Goal: Task Accomplishment & Management: Use online tool/utility

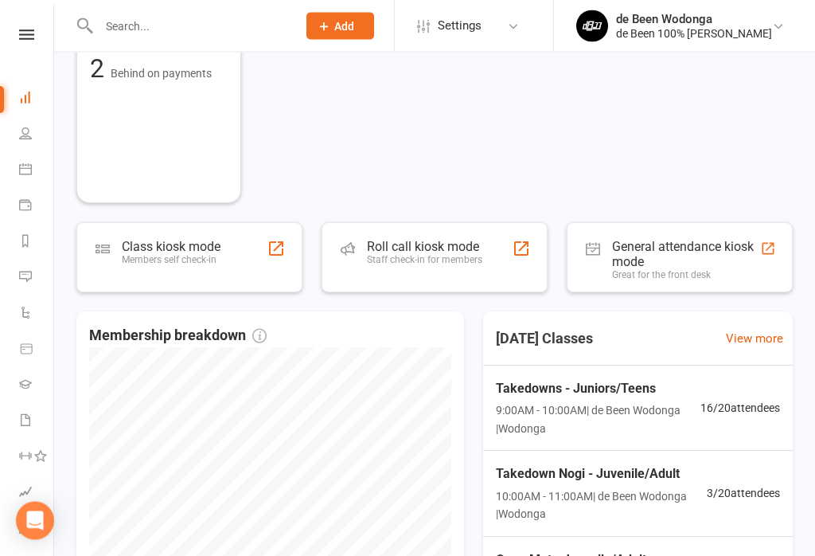
scroll to position [345, 0]
click at [737, 494] on span "3 / 20 attendees" at bounding box center [743, 493] width 73 height 18
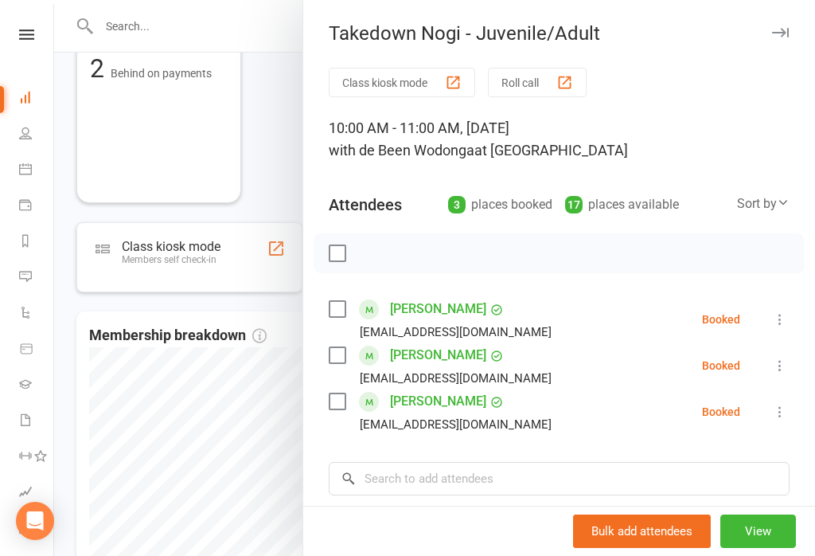
click at [134, 391] on div at bounding box center [434, 278] width 761 height 556
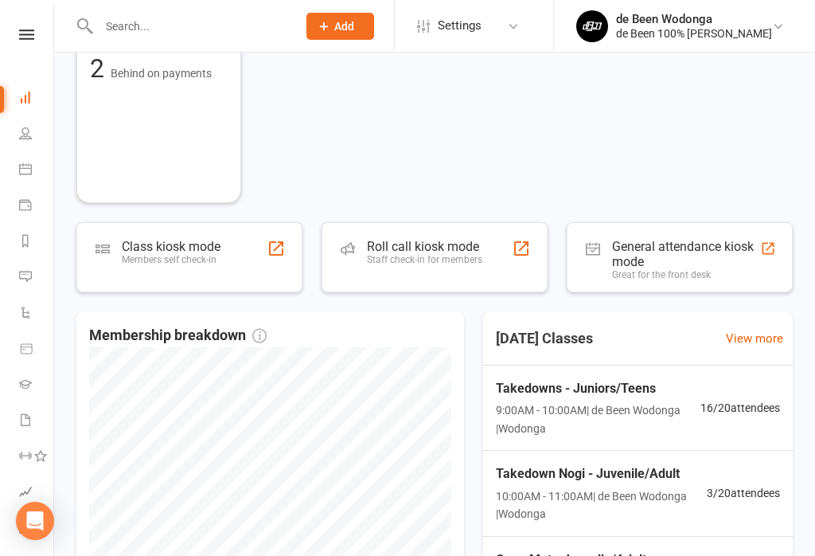
click at [756, 399] on span "16 / 20 attendees" at bounding box center [741, 408] width 80 height 18
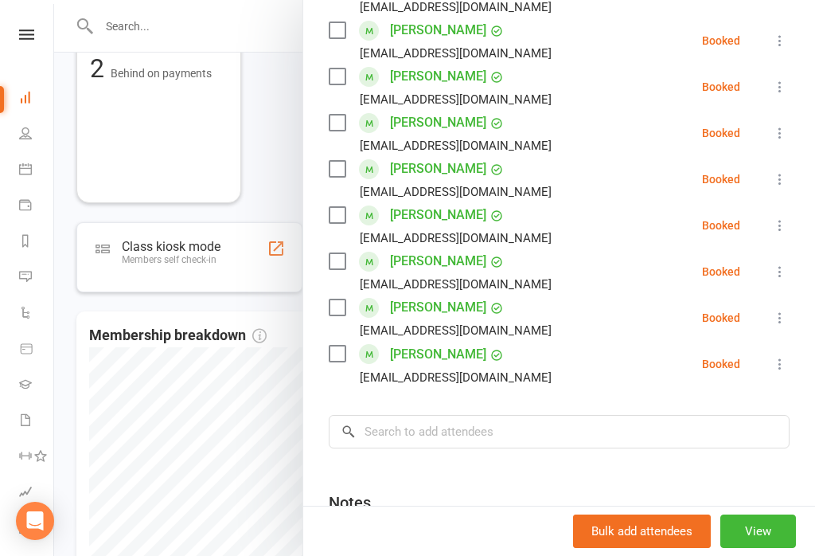
scroll to position [649, 0]
click at [254, 150] on div at bounding box center [434, 278] width 761 height 556
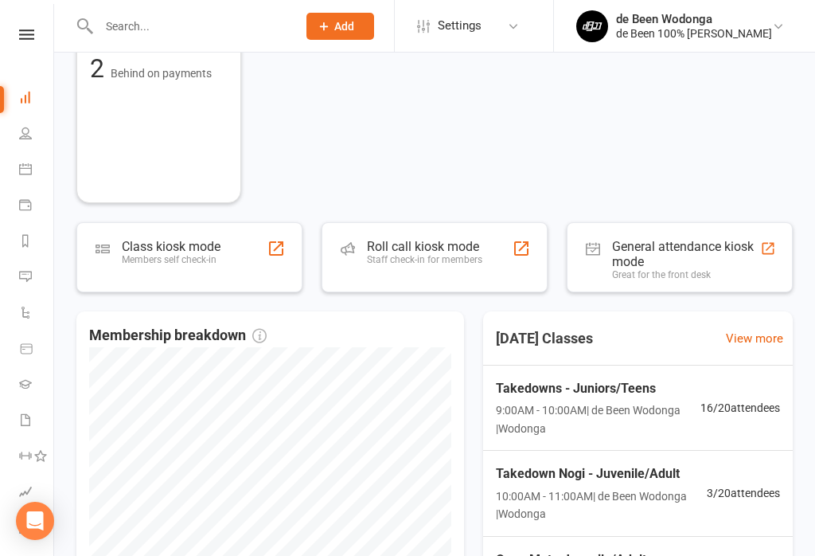
click at [286, 252] on div "Class kiosk mode Members self check-in" at bounding box center [189, 257] width 226 height 70
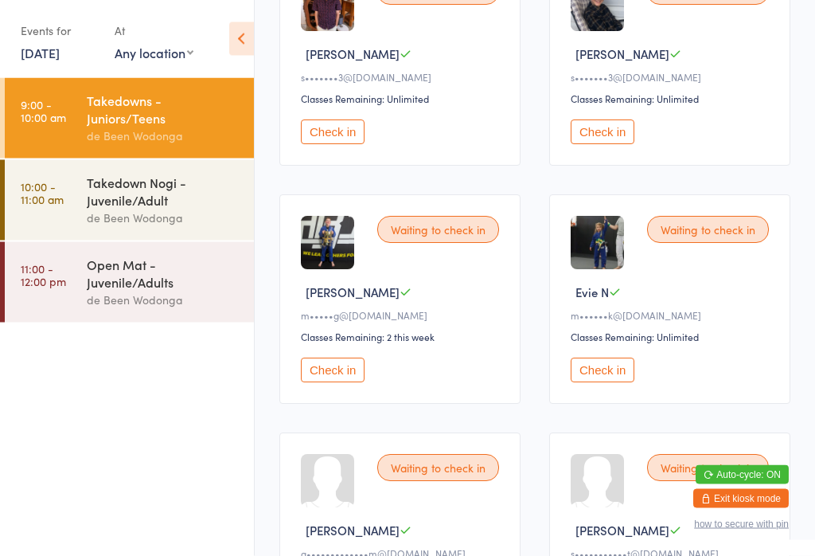
scroll to position [1283, 0]
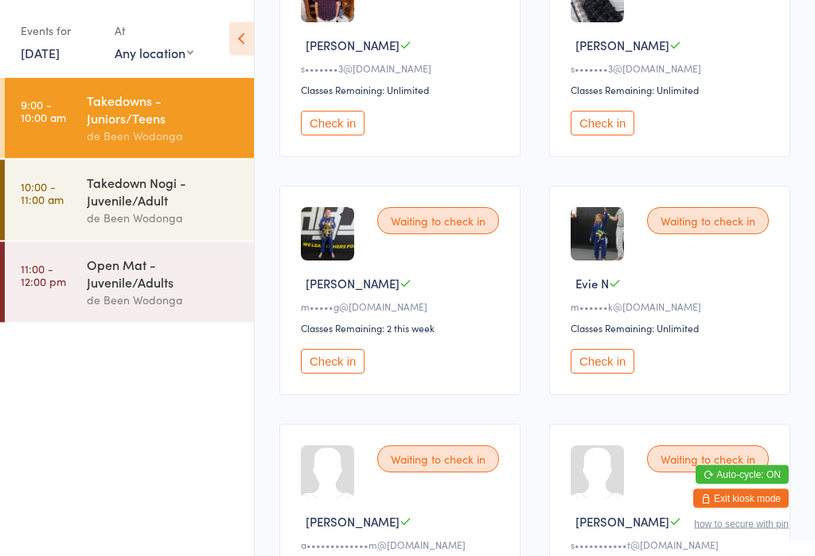
click at [332, 374] on button "Check in" at bounding box center [333, 362] width 64 height 25
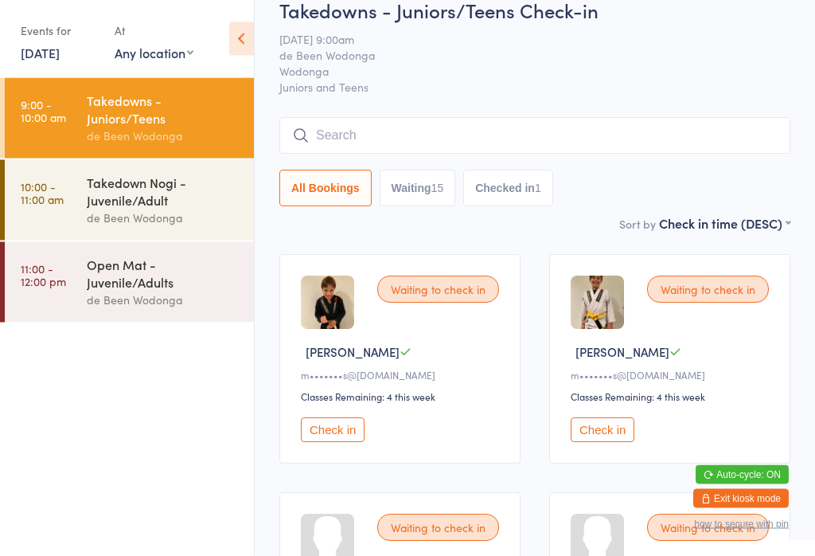
scroll to position [0, 0]
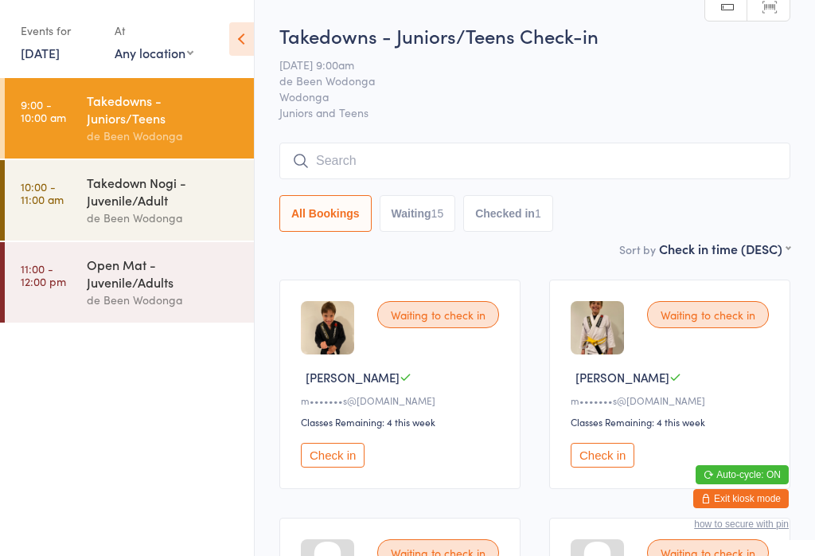
click at [753, 252] on select "First name (ASC) First name (DESC) Last name (ASC) Last name (DESC) Check in ti…" at bounding box center [724, 247] width 131 height 14
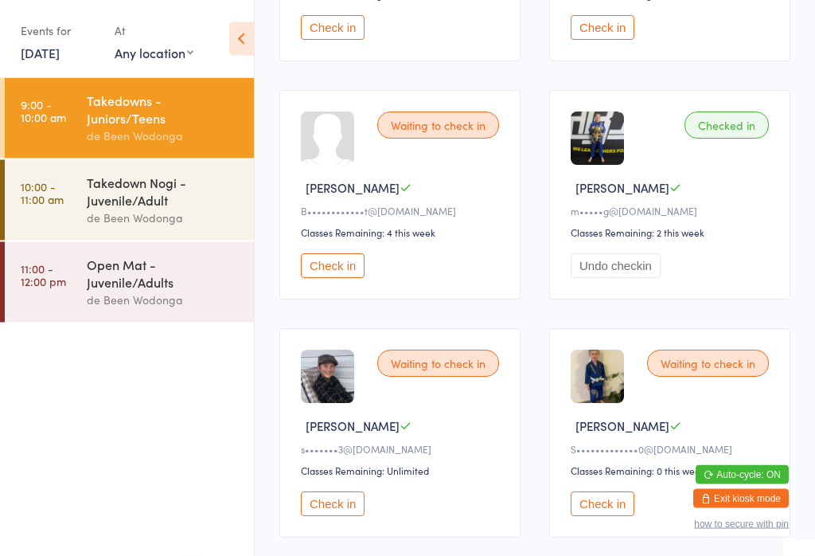
scroll to position [1380, 0]
click at [346, 278] on button "Check in" at bounding box center [333, 265] width 64 height 25
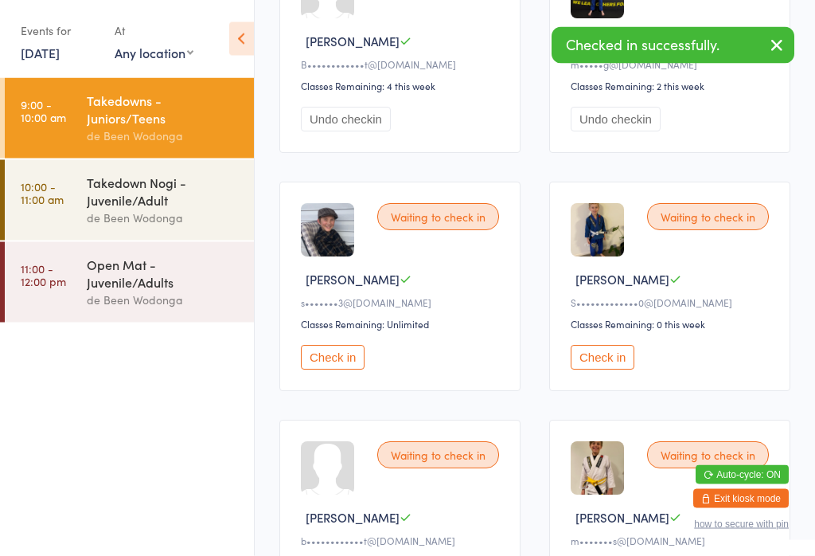
scroll to position [1729, 0]
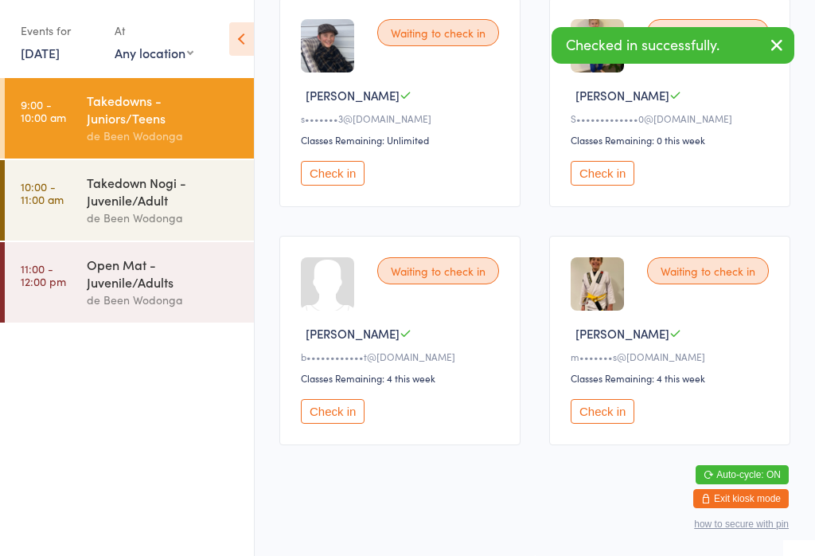
click at [338, 424] on button "Check in" at bounding box center [333, 411] width 64 height 25
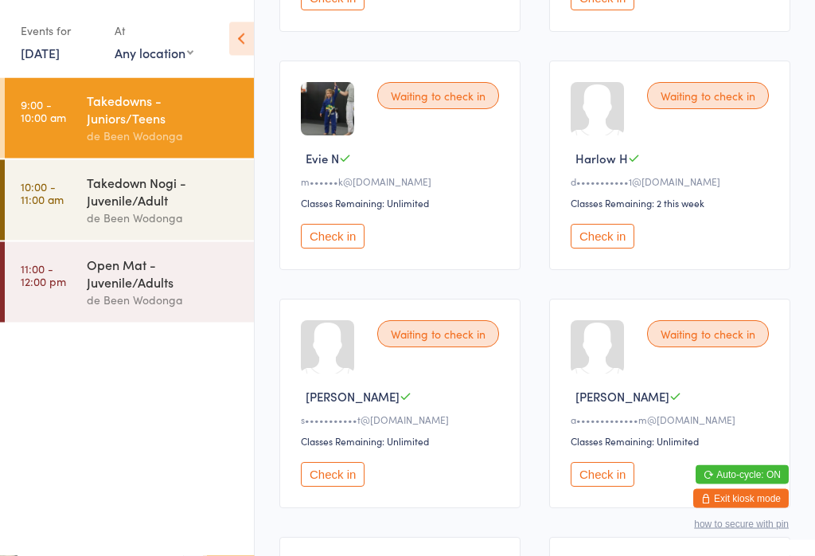
scroll to position [449, 0]
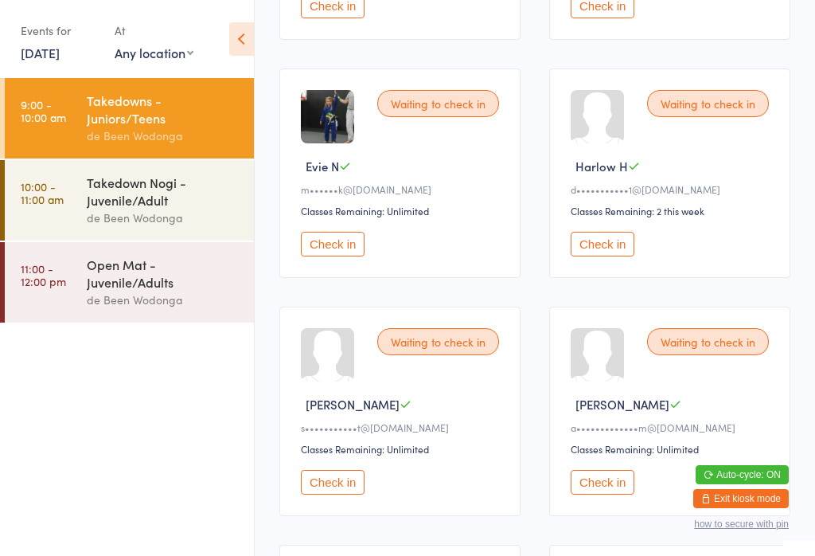
click at [623, 241] on div "Waiting to check in Harlow H d•••••••••••1@outlook.com.au Classes Remaining: 2 …" at bounding box center [669, 172] width 241 height 209
click at [619, 256] on button "Check in" at bounding box center [603, 244] width 64 height 25
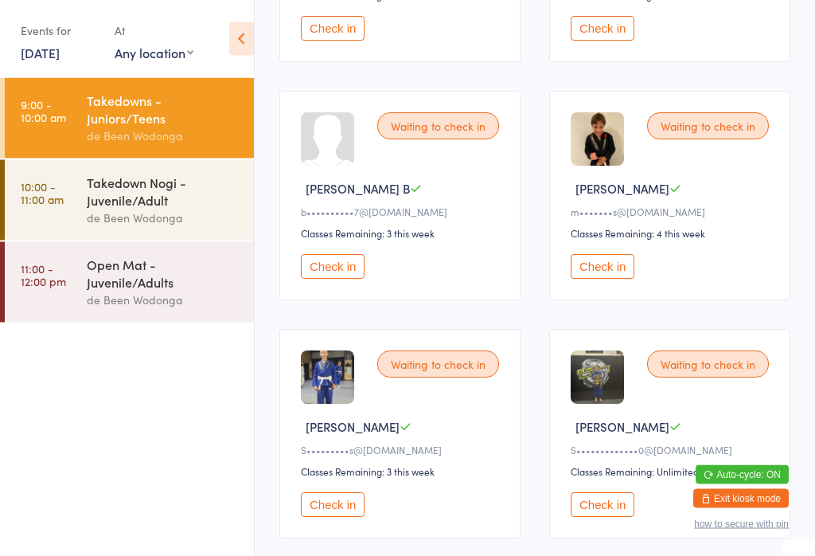
scroll to position [901, 0]
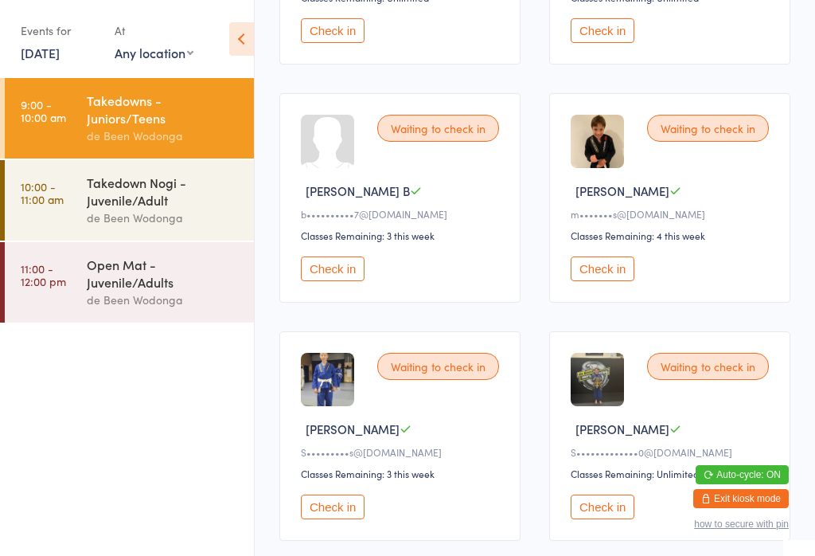
click at [332, 519] on button "Check in" at bounding box center [333, 506] width 64 height 25
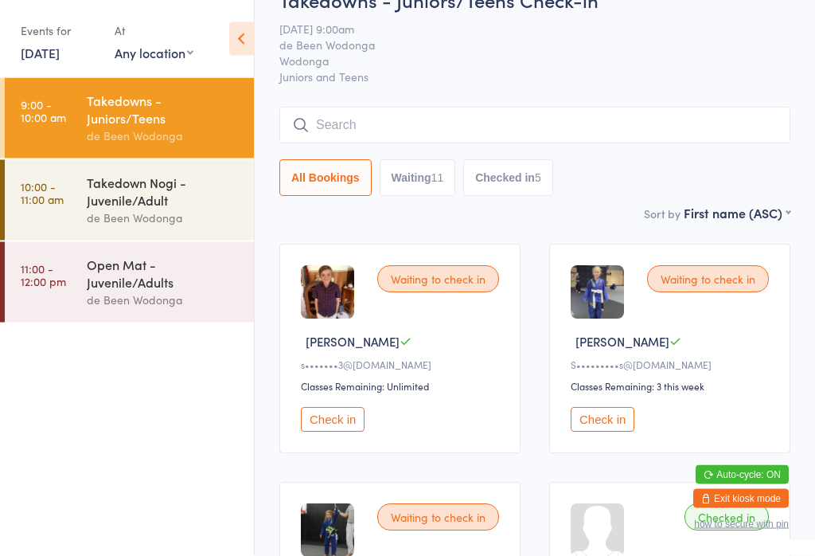
scroll to position [0, 0]
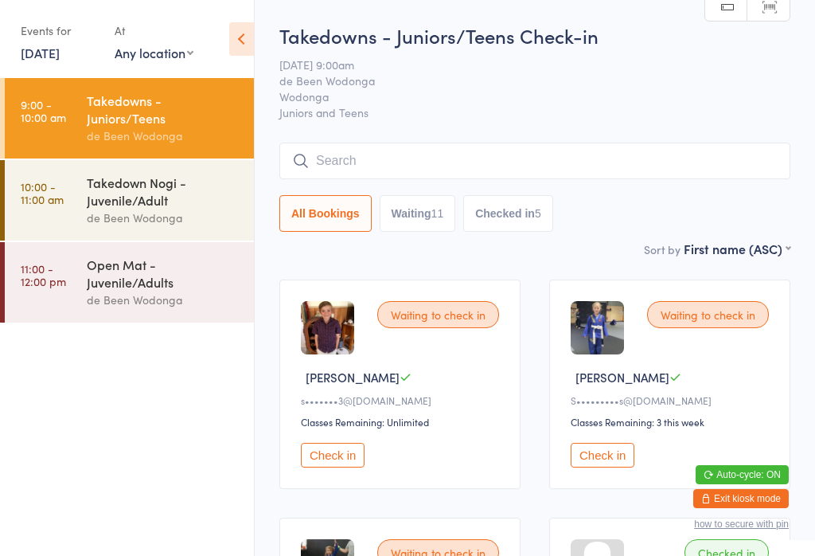
click at [617, 467] on button "Check in" at bounding box center [603, 455] width 64 height 25
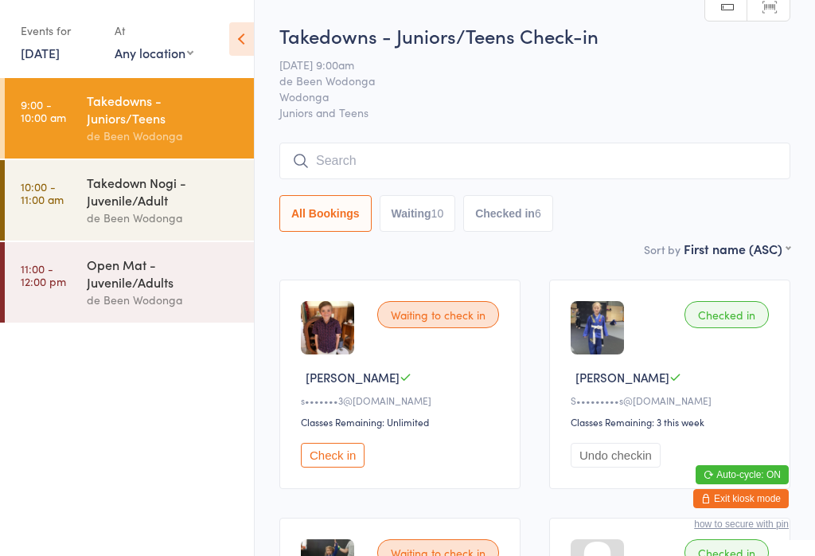
click at [315, 458] on button "Check in" at bounding box center [333, 455] width 64 height 25
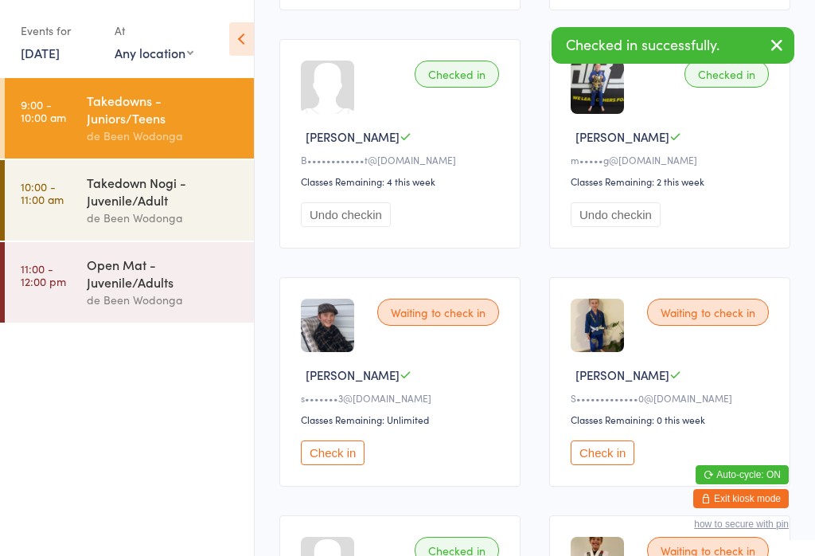
scroll to position [1433, 0]
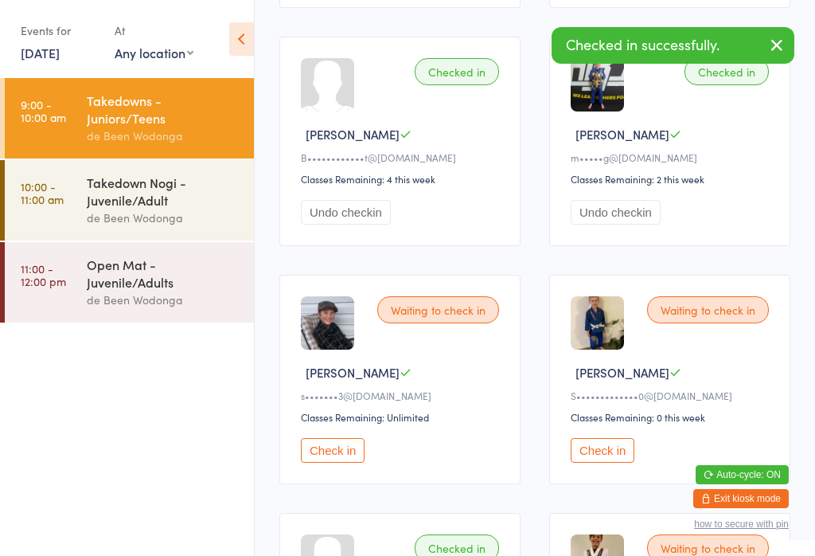
click at [327, 463] on button "Check in" at bounding box center [333, 450] width 64 height 25
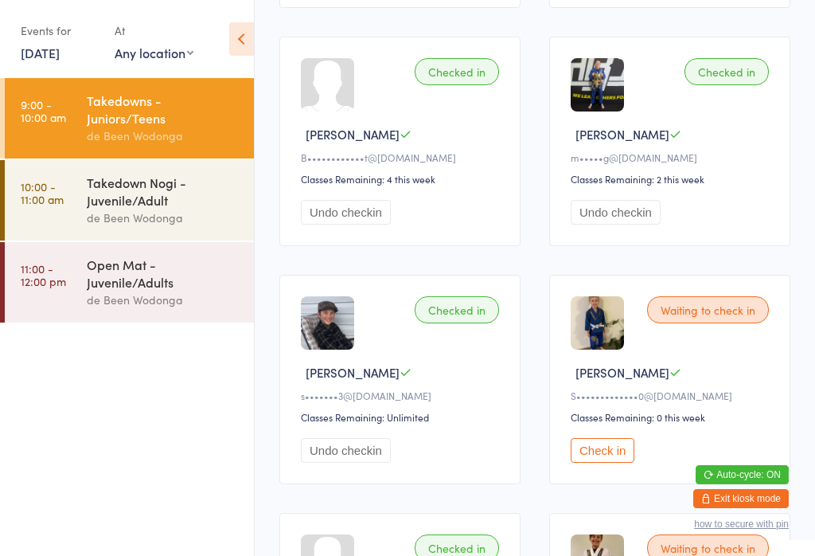
click at [600, 463] on button "Check in" at bounding box center [603, 450] width 64 height 25
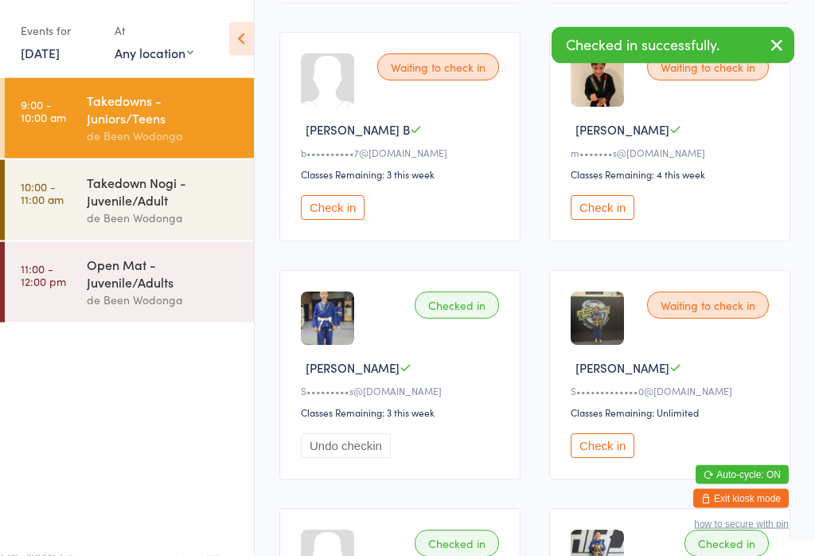
scroll to position [959, 0]
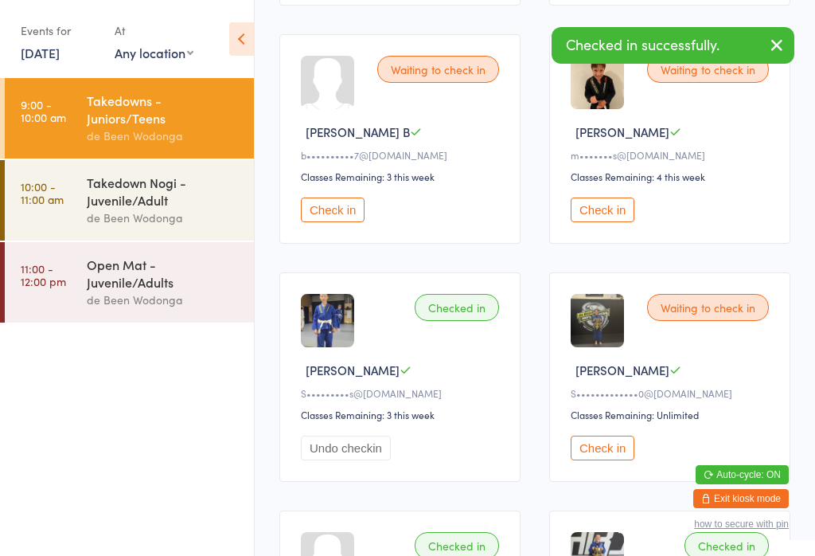
click at [616, 482] on div "Waiting to check in Mia H S•••••••••••••0@gmail.com Classes Remaining: Unlimite…" at bounding box center [669, 376] width 241 height 209
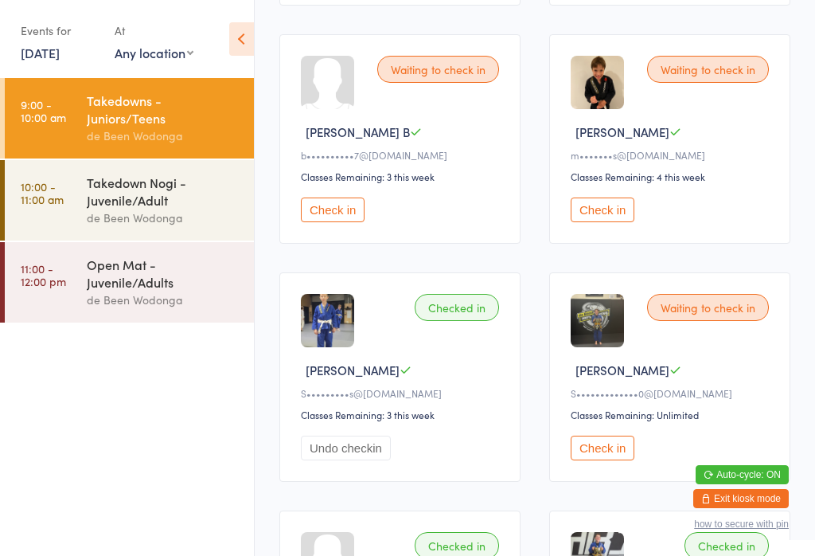
click at [603, 460] on button "Check in" at bounding box center [603, 448] width 64 height 25
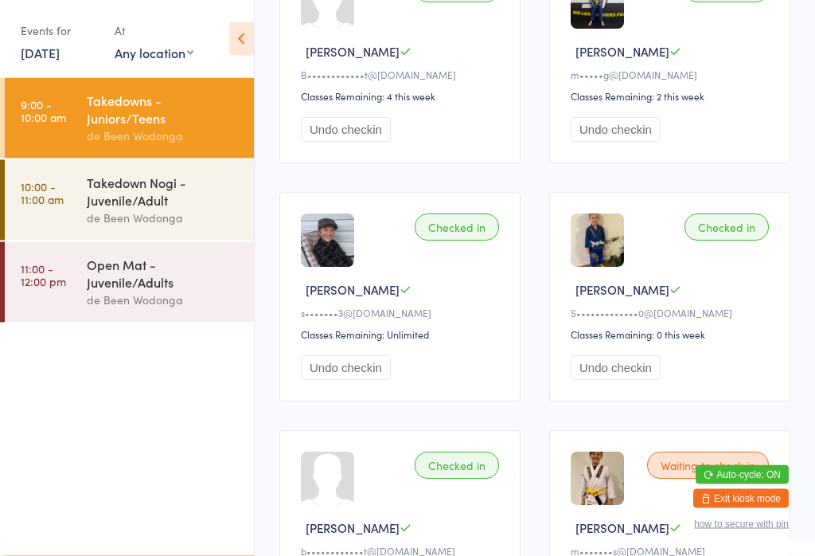
scroll to position [1729, 0]
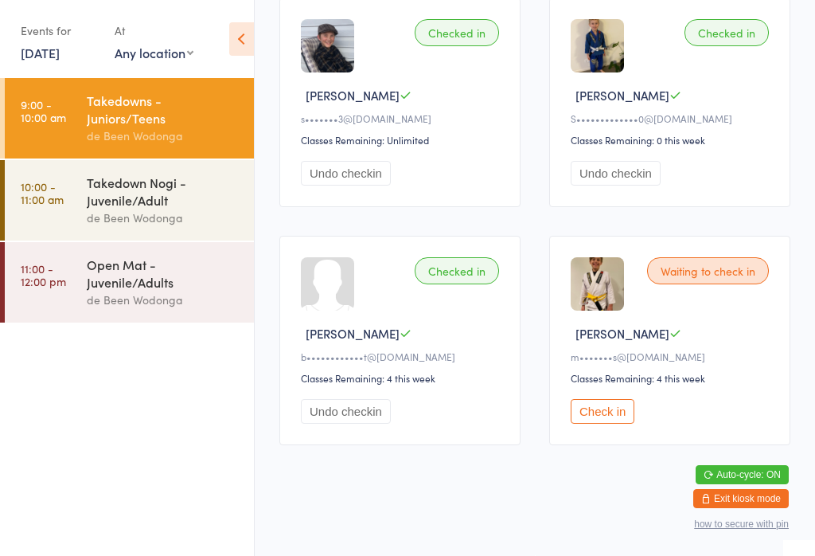
click at [591, 422] on button "Check in" at bounding box center [603, 411] width 64 height 25
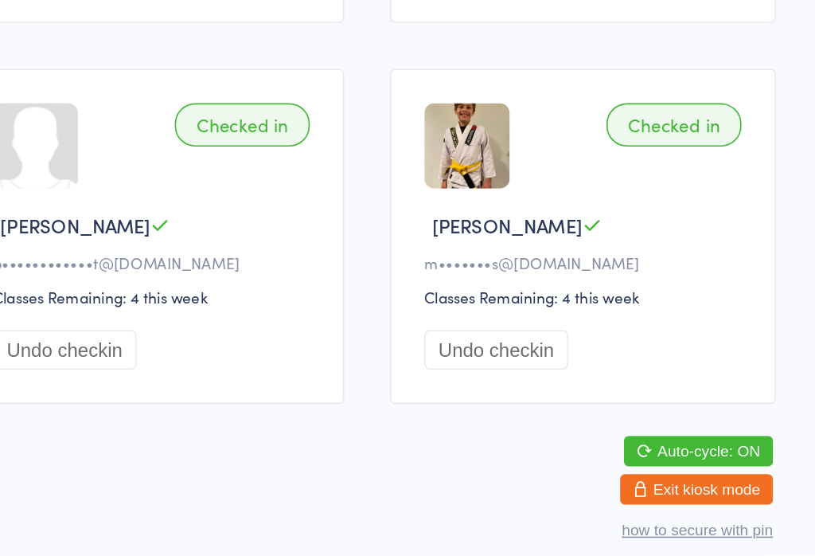
click at [571, 399] on button "Undo checkin" at bounding box center [616, 411] width 90 height 25
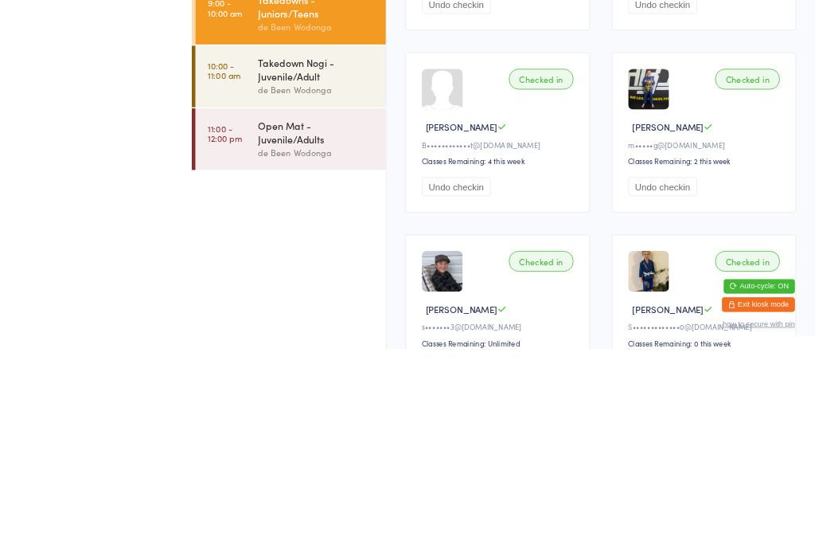
scroll to position [1729, 0]
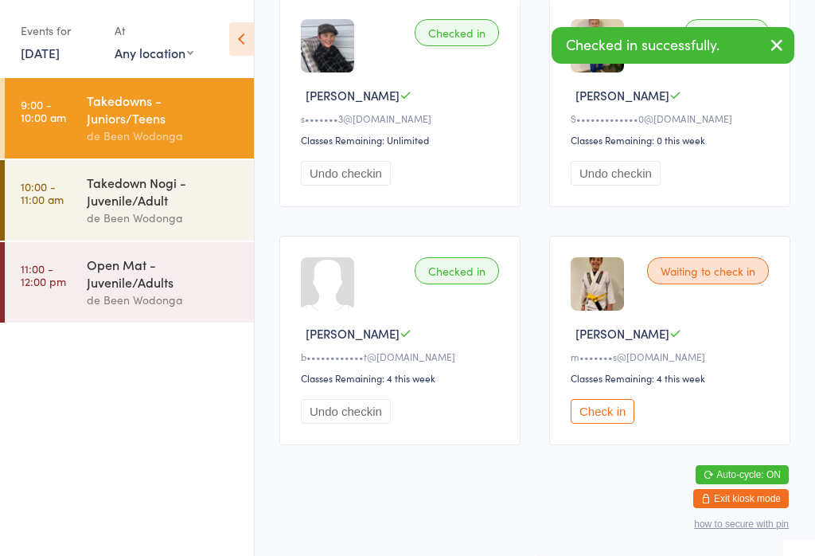
click at [602, 424] on button "Check in" at bounding box center [603, 411] width 64 height 25
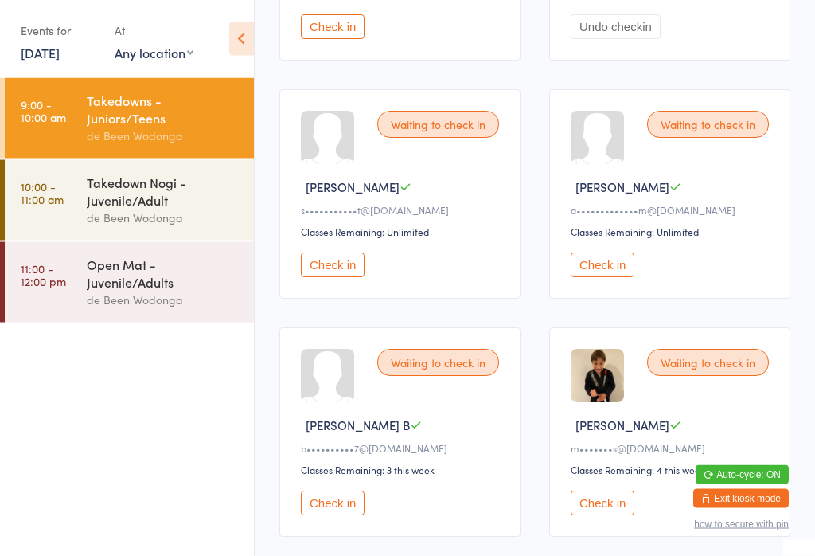
click at [631, 278] on button "Check in" at bounding box center [603, 265] width 64 height 25
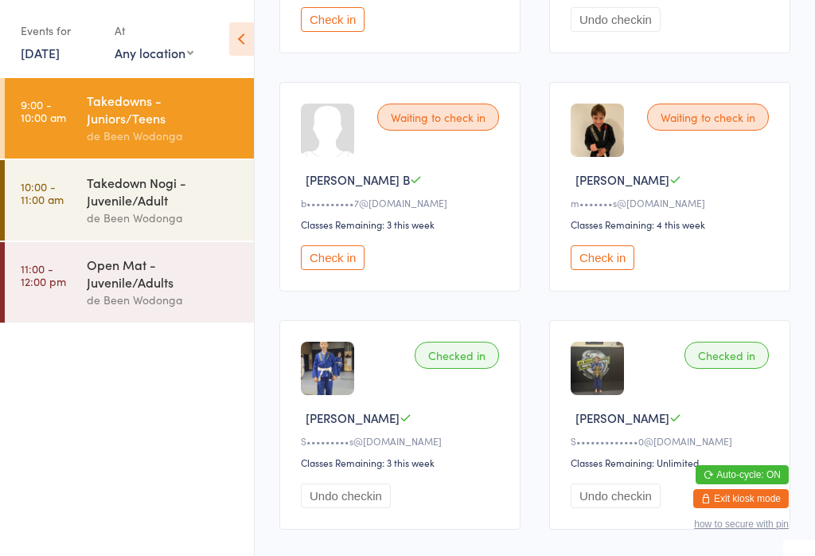
scroll to position [878, 0]
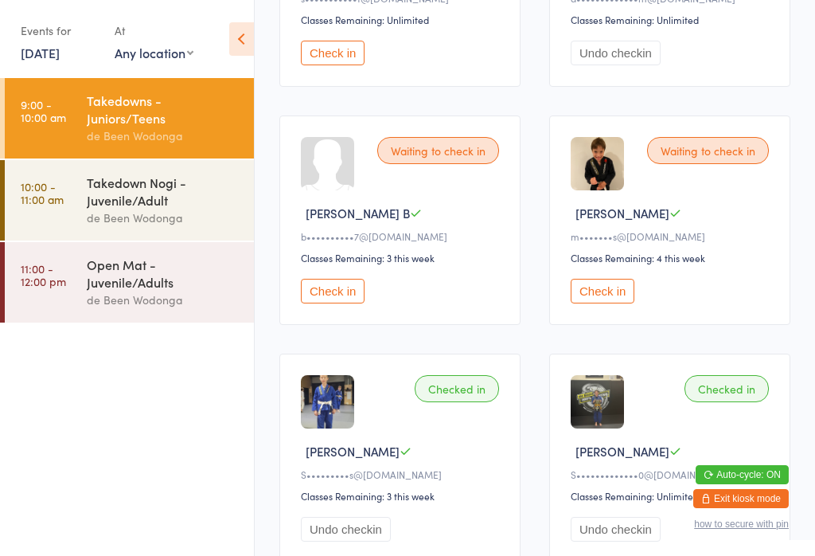
click at [607, 303] on button "Check in" at bounding box center [603, 291] width 64 height 25
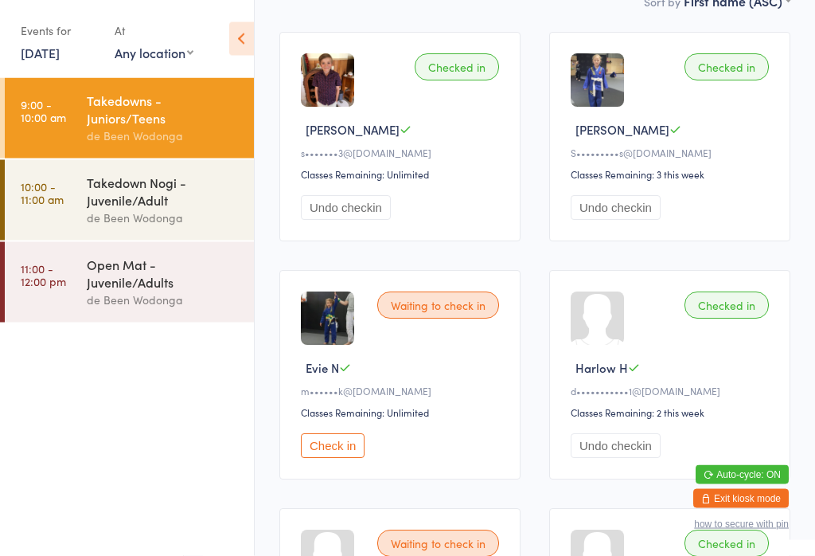
scroll to position [256, 0]
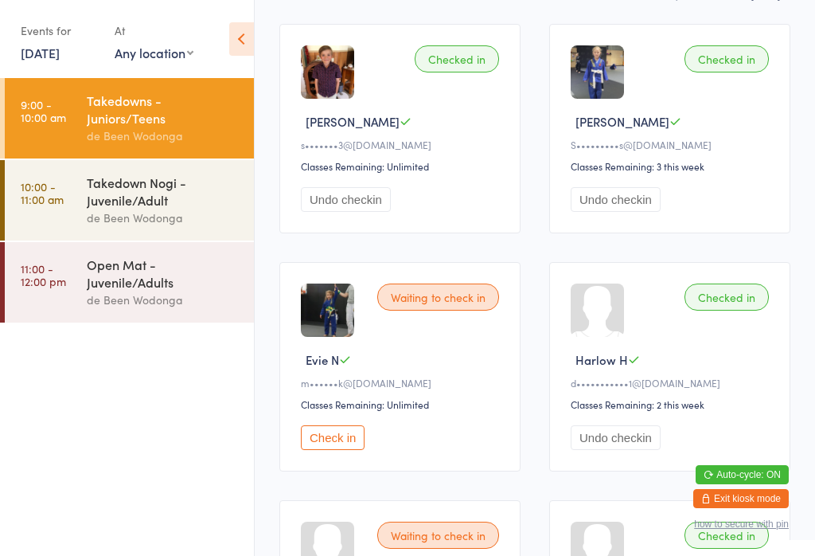
click at [350, 433] on div "Waiting to check in Evie N m••••••k@protonmail.com Classes Remaining: Unlimited…" at bounding box center [399, 366] width 241 height 209
click at [347, 438] on button "Check in" at bounding box center [333, 437] width 64 height 25
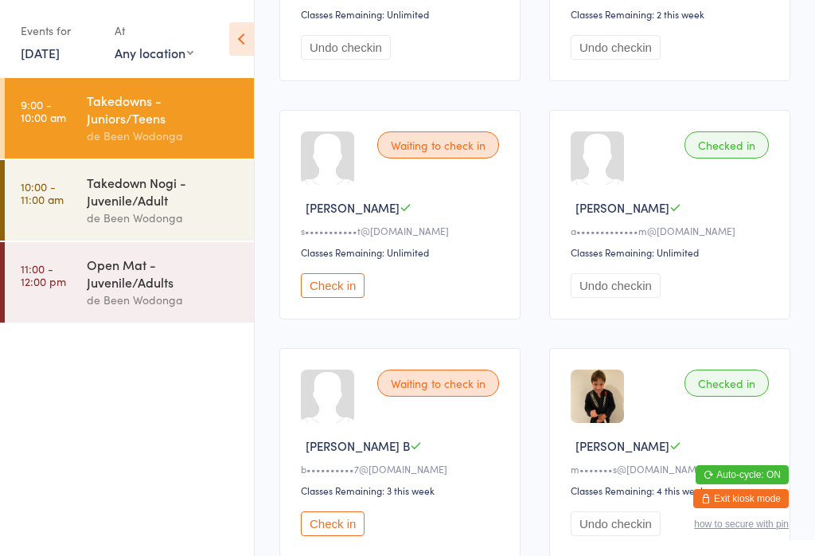
scroll to position [704, 0]
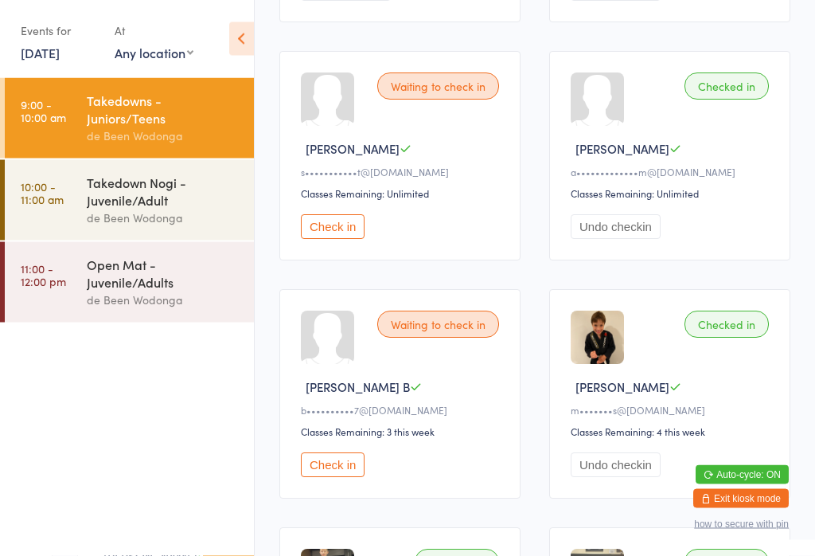
click at [328, 478] on button "Check in" at bounding box center [333, 465] width 64 height 25
